Goal: Task Accomplishment & Management: Use online tool/utility

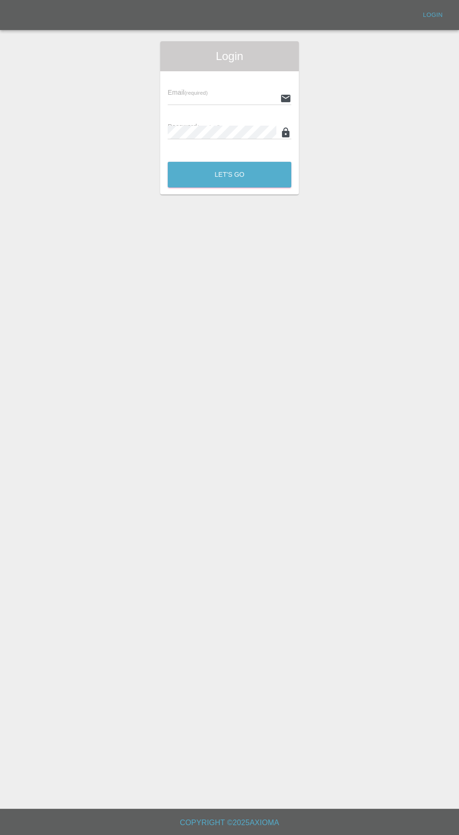
click at [203, 73] on div "Email (required) Password (required)" at bounding box center [229, 112] width 139 height 83
click at [217, 100] on input "text" at bounding box center [222, 98] width 109 height 14
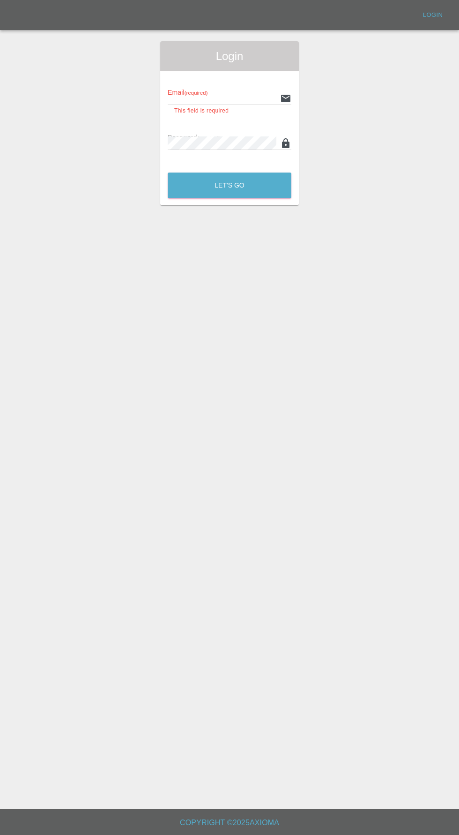
type input "[EMAIL_ADDRESS][DOMAIN_NAME]"
click at [168, 172] on button "Let's Go" at bounding box center [230, 185] width 124 height 26
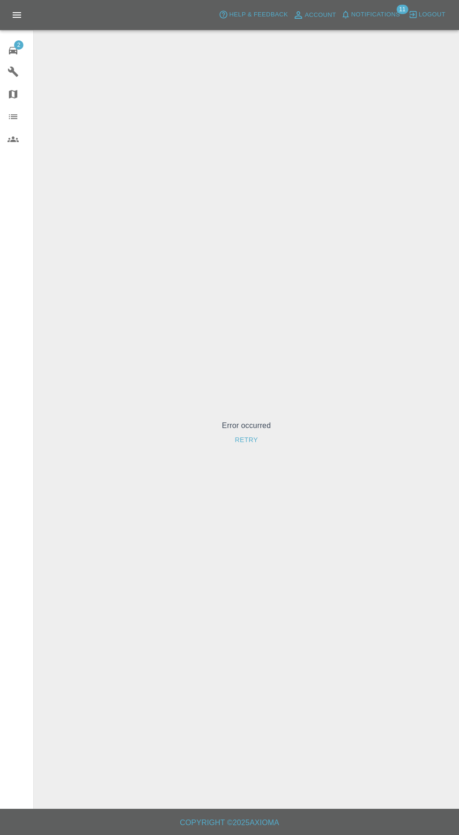
click at [18, 44] on span "2" at bounding box center [18, 44] width 9 height 9
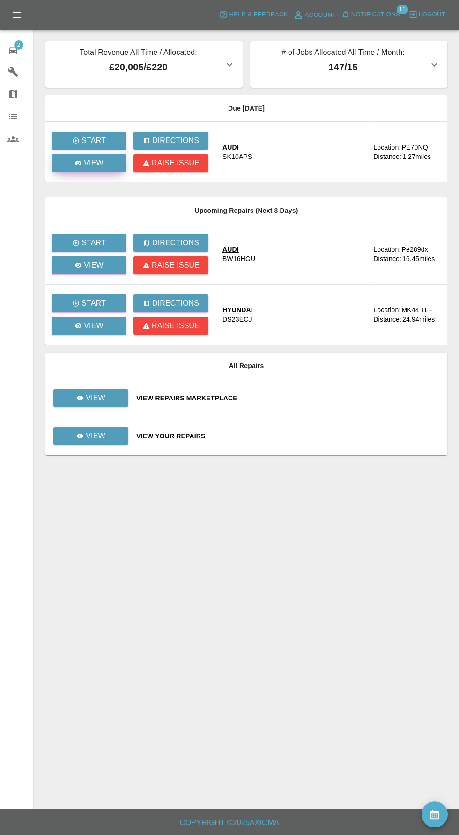
click at [108, 167] on link "View" at bounding box center [89, 163] width 75 height 18
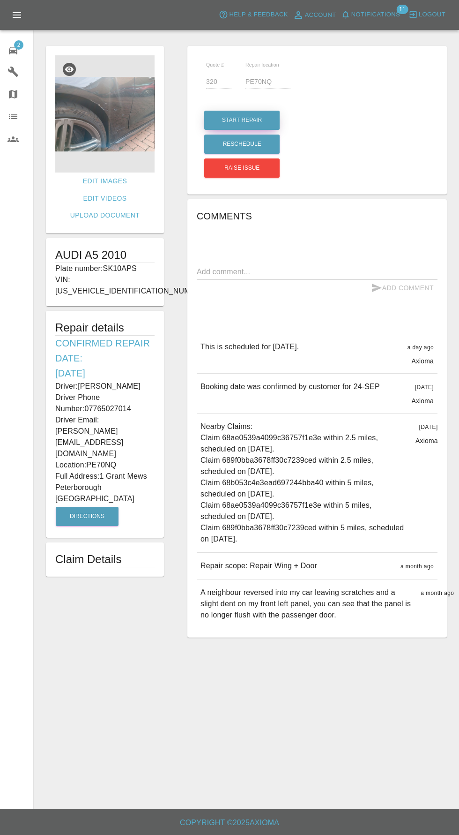
click at [247, 120] on button "Start Repair" at bounding box center [241, 120] width 75 height 19
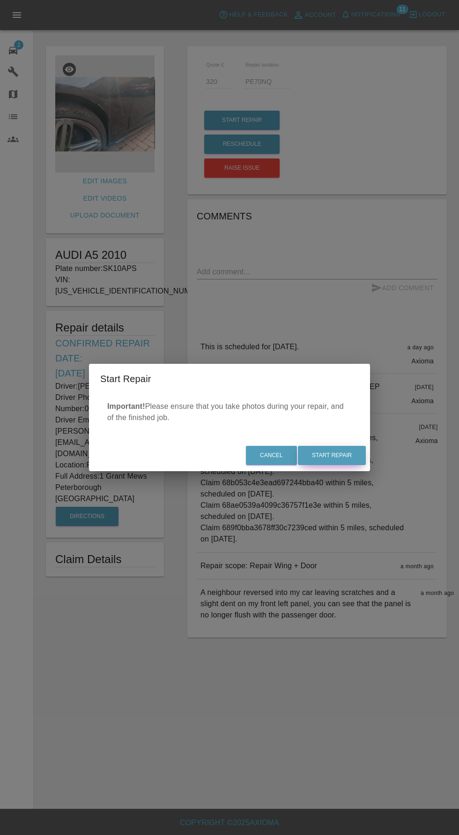
click at [333, 453] on button "Start Repair" at bounding box center [332, 455] width 68 height 19
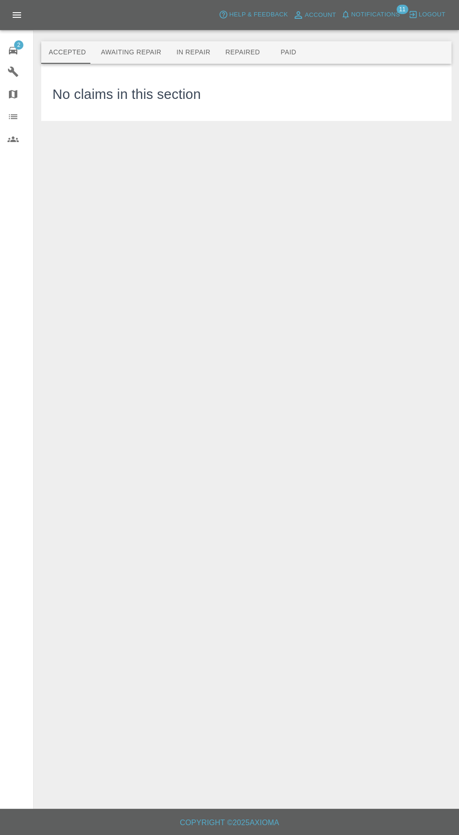
click at [140, 51] on button "Awaiting Repair" at bounding box center [130, 52] width 75 height 22
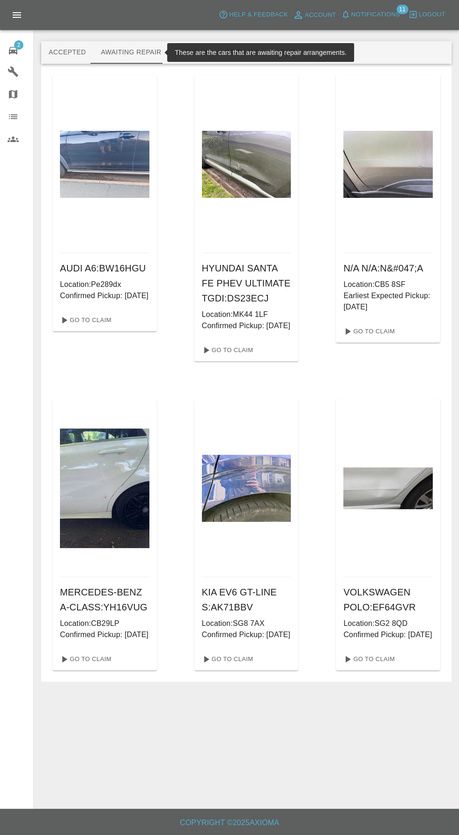
click at [390, 18] on span "Notifications" at bounding box center [375, 14] width 49 height 11
